Goal: Task Accomplishment & Management: Manage account settings

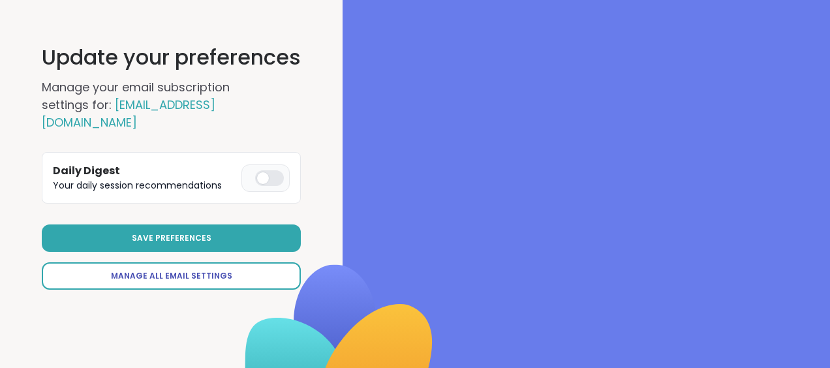
click at [181, 270] on span "Manage All Email Settings" at bounding box center [171, 276] width 121 height 12
select select "**"
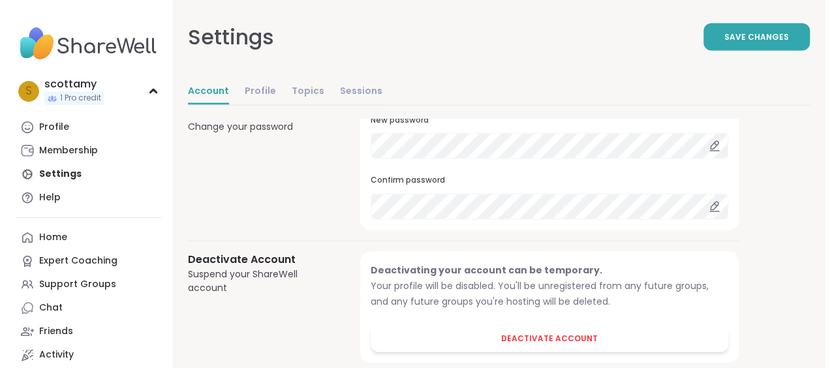
scroll to position [1218, 0]
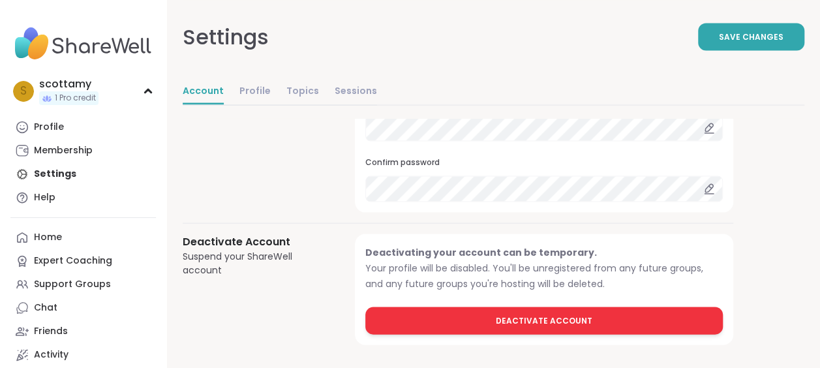
click at [561, 315] on span "Deactivate Account" at bounding box center [544, 321] width 97 height 12
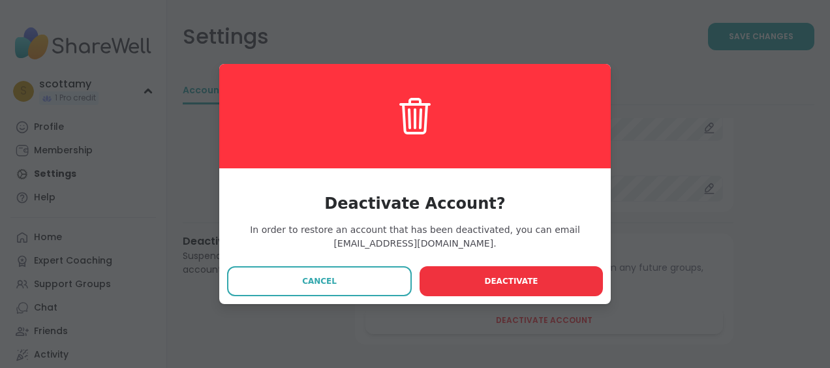
click at [526, 277] on span "Deactivate" at bounding box center [511, 281] width 54 height 12
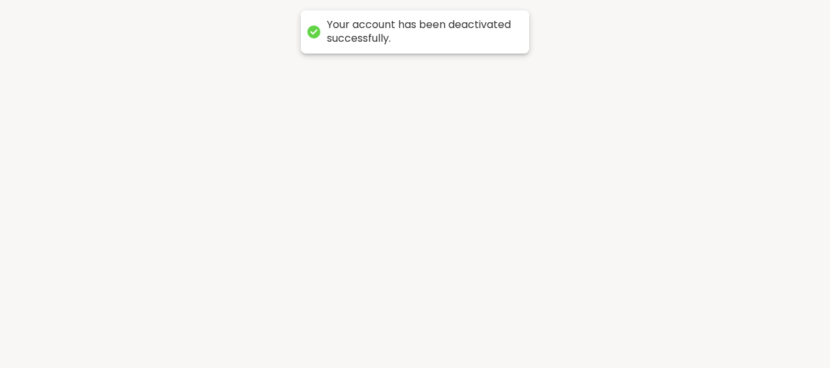
scroll to position [0, 0]
